Goal: Information Seeking & Learning: Learn about a topic

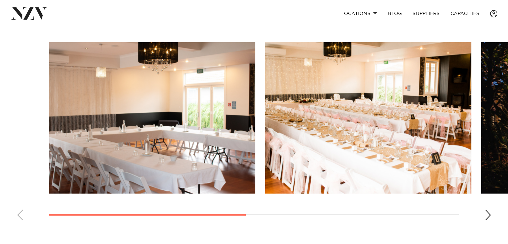
scroll to position [456, 0]
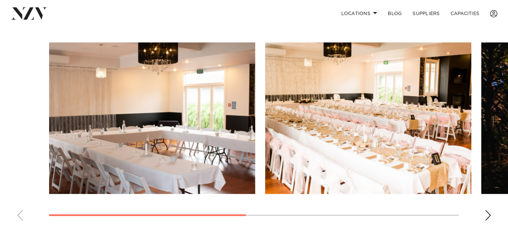
click at [485, 214] on div "Next slide" at bounding box center [488, 215] width 7 height 11
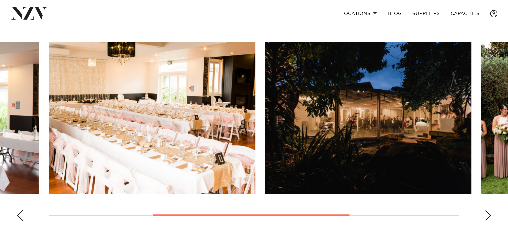
click at [494, 218] on swiper-container at bounding box center [254, 133] width 508 height 183
click at [490, 216] on div "Next slide" at bounding box center [488, 215] width 7 height 11
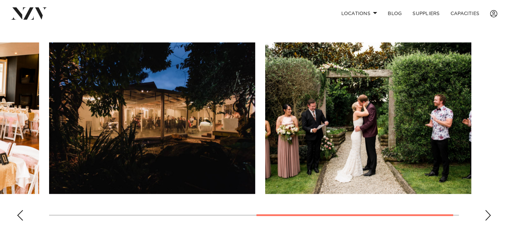
click at [490, 216] on div "Next slide" at bounding box center [488, 215] width 7 height 11
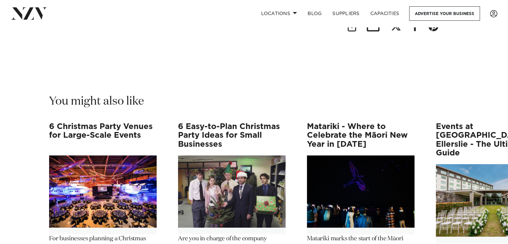
scroll to position [5041, 0]
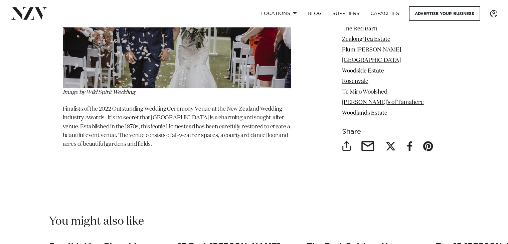
scroll to position [5059, 0]
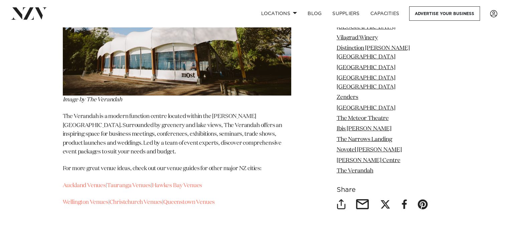
scroll to position [9688, 0]
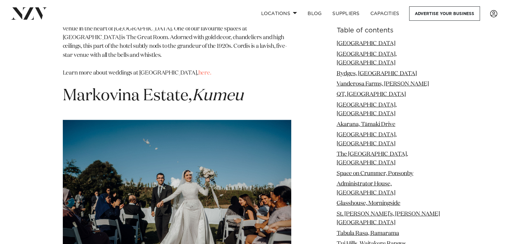
scroll to position [9361, 0]
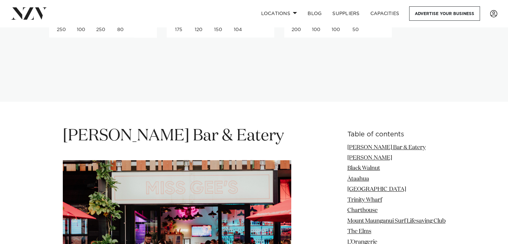
scroll to position [737, 0]
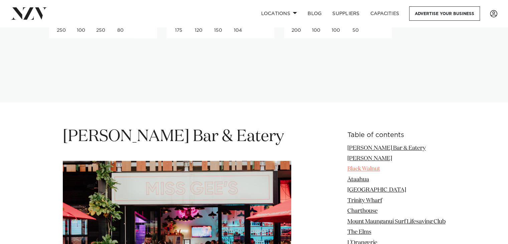
click at [360, 166] on link "Black Walnut" at bounding box center [363, 169] width 33 height 6
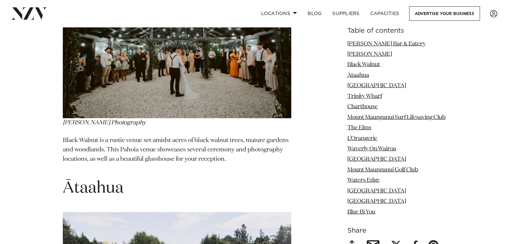
scroll to position [1384, 0]
